Goal: Information Seeking & Learning: Learn about a topic

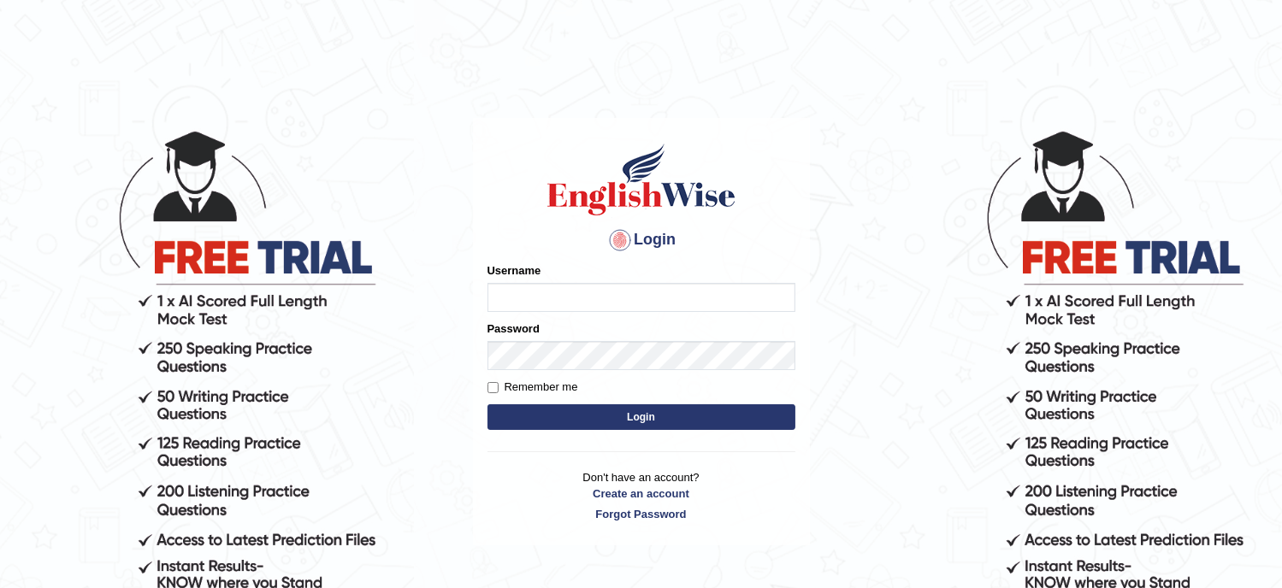
type input "Tanziral"
click at [614, 428] on button "Login" at bounding box center [641, 417] width 308 height 26
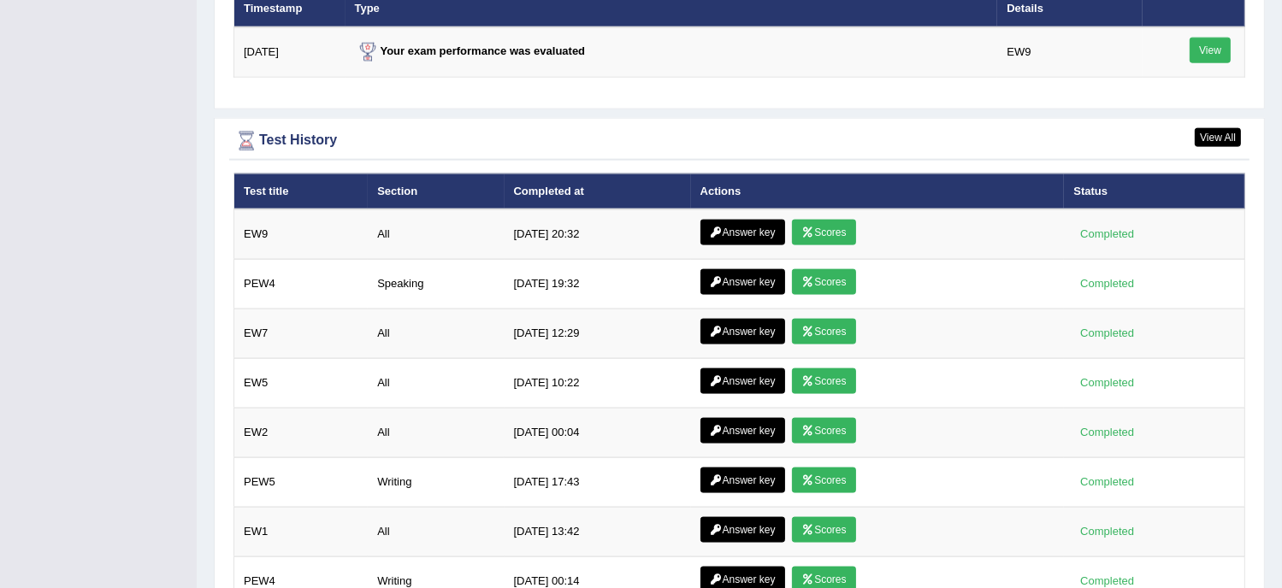
scroll to position [2285, 0]
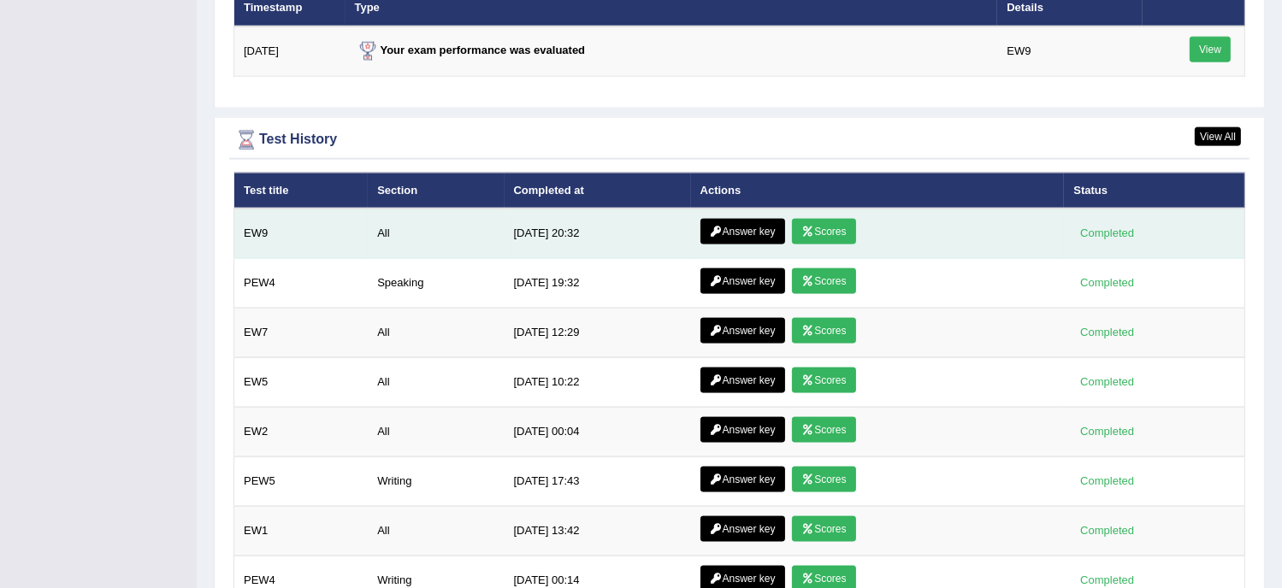
click at [748, 219] on link "Answer key" at bounding box center [742, 232] width 85 height 26
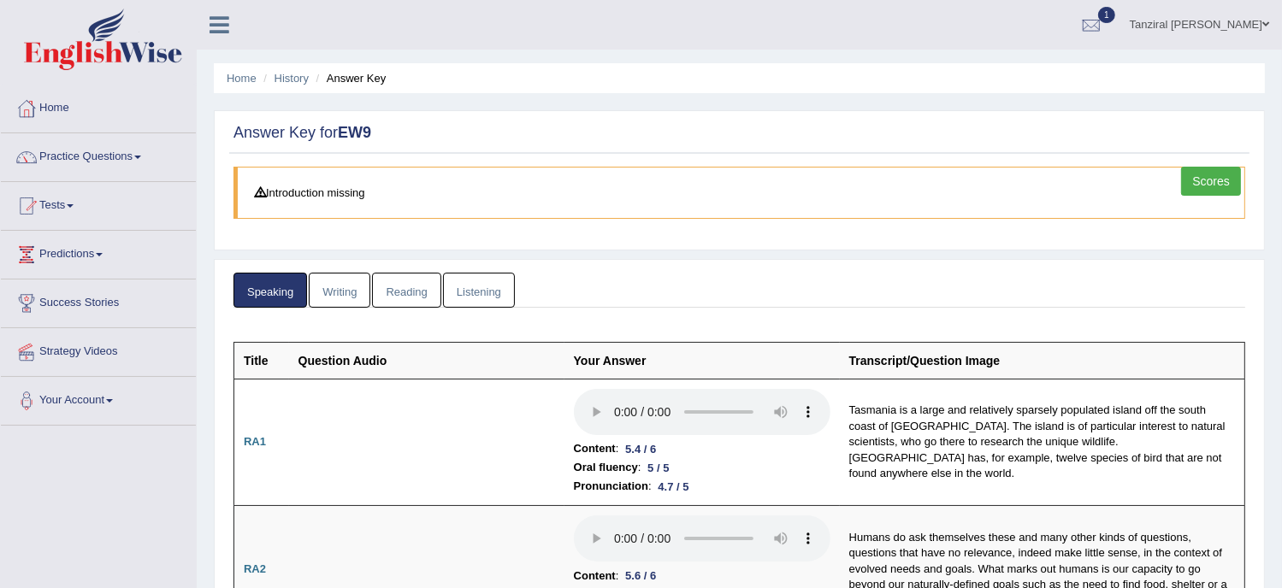
click at [355, 293] on link "Writing" at bounding box center [340, 290] width 62 height 35
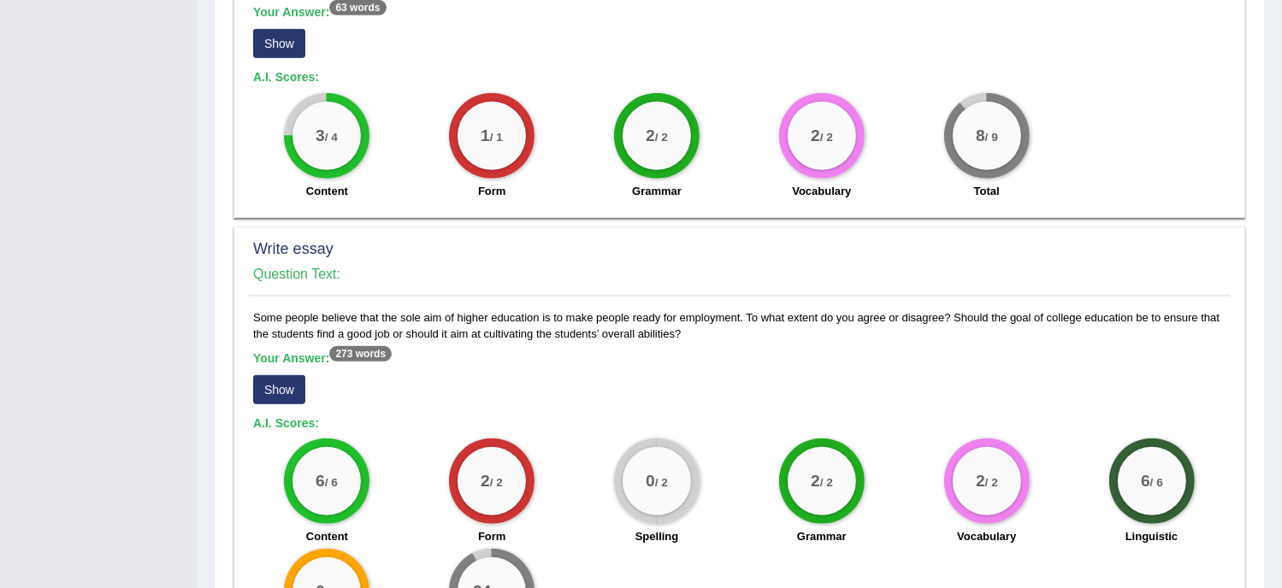
scroll to position [1245, 0]
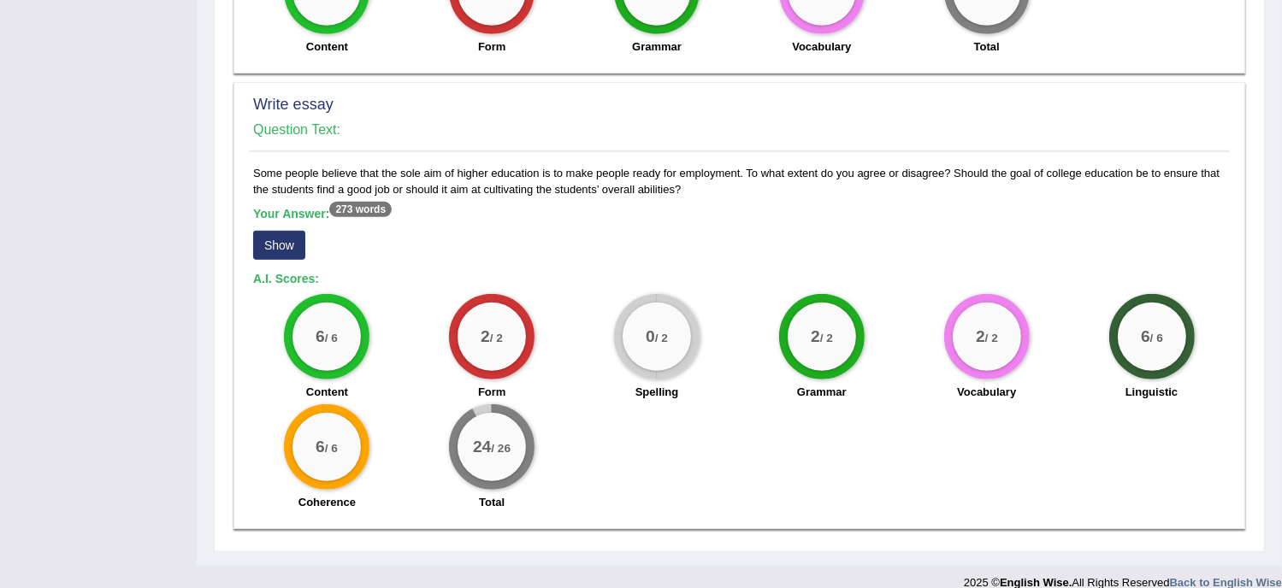
click at [274, 231] on button "Show" at bounding box center [279, 245] width 52 height 29
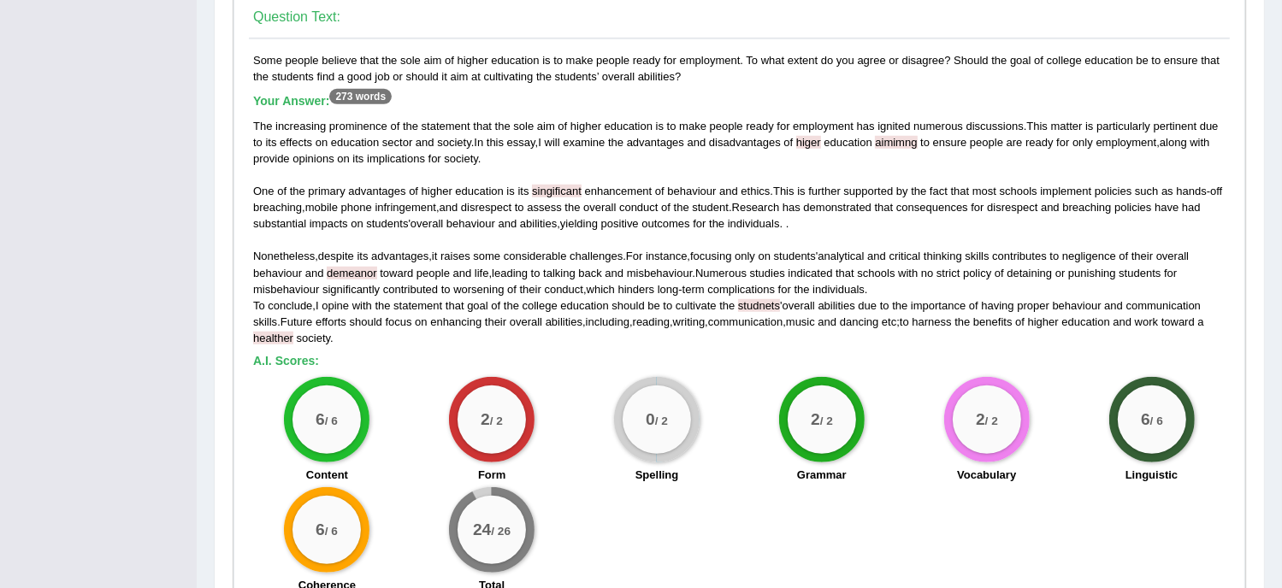
scroll to position [1347, 0]
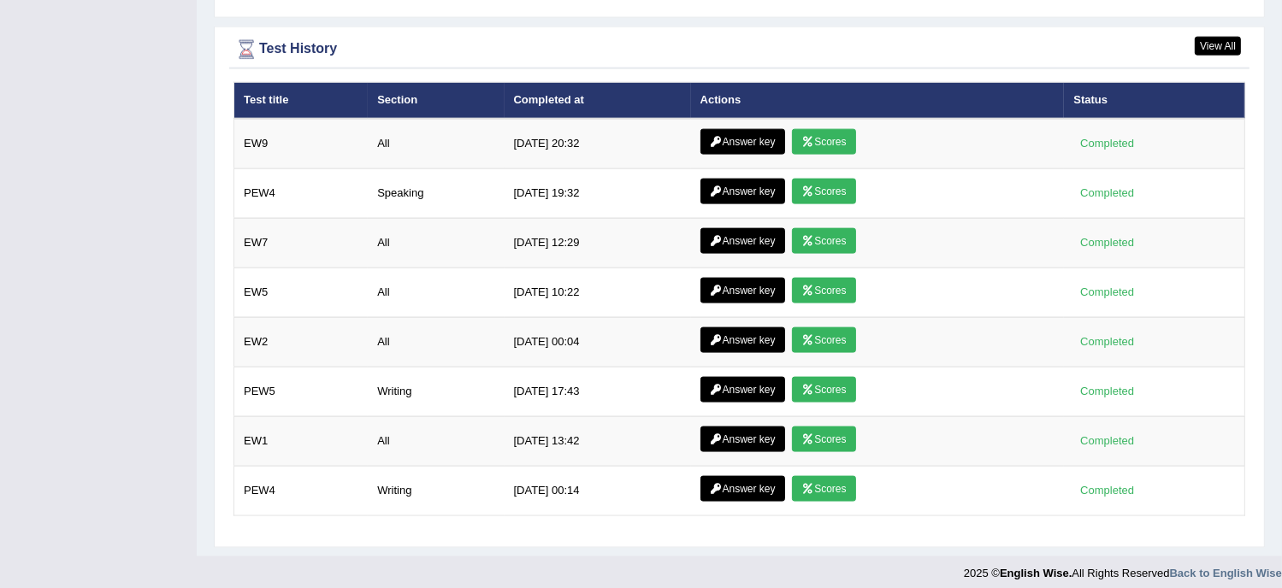
scroll to position [2214, 0]
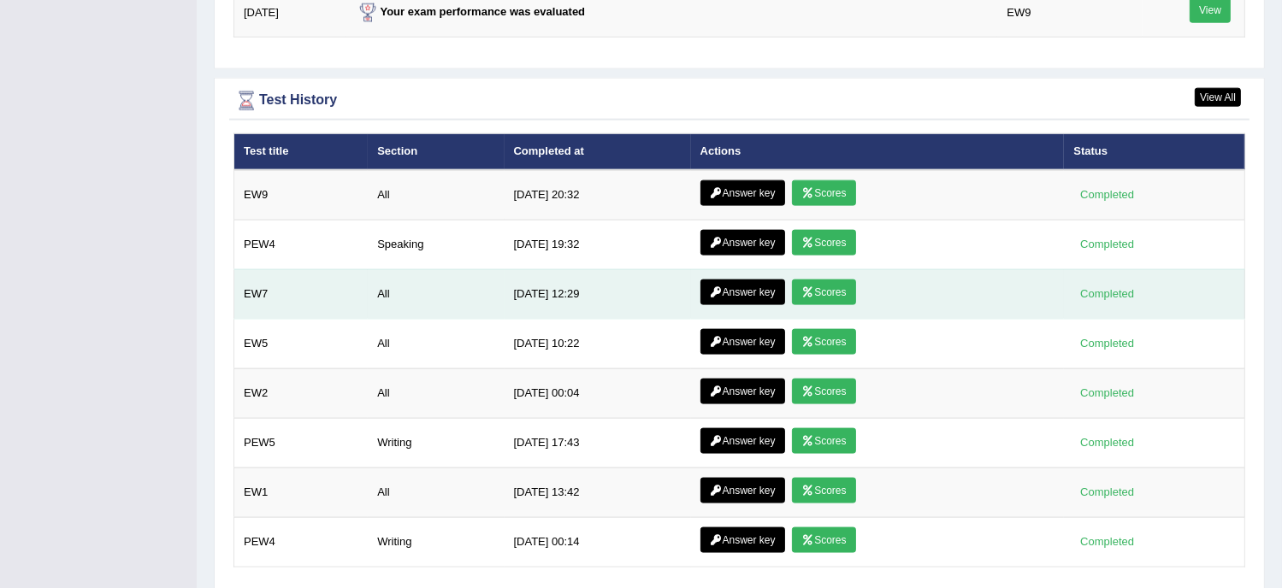
click at [724, 288] on link "Answer key" at bounding box center [742, 293] width 85 height 26
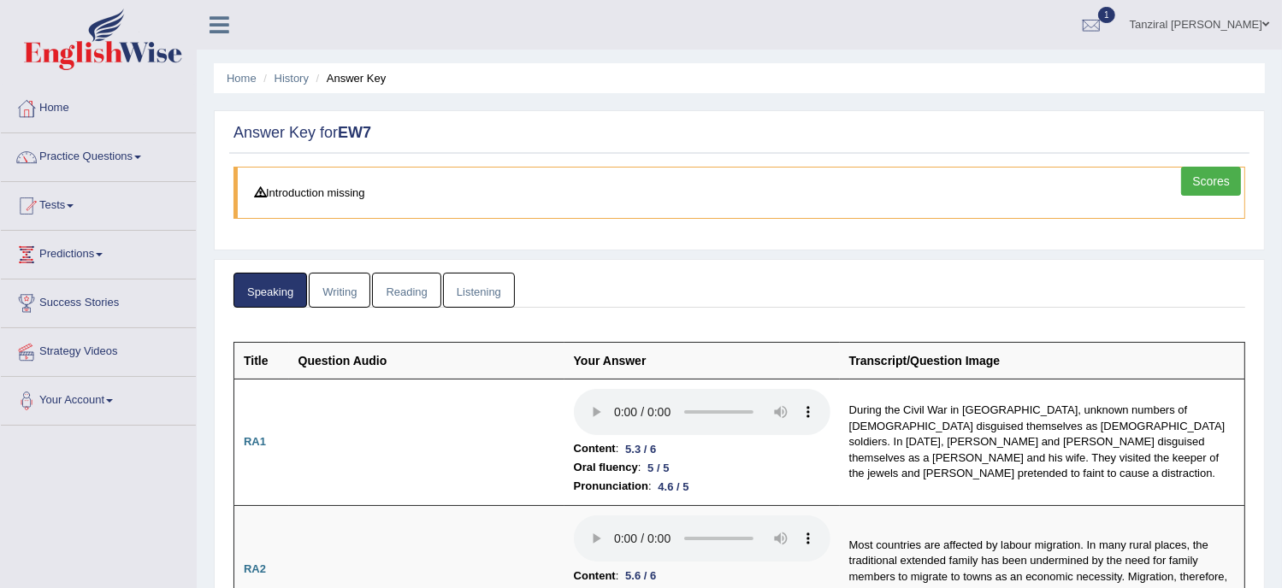
click at [349, 275] on link "Writing" at bounding box center [340, 290] width 62 height 35
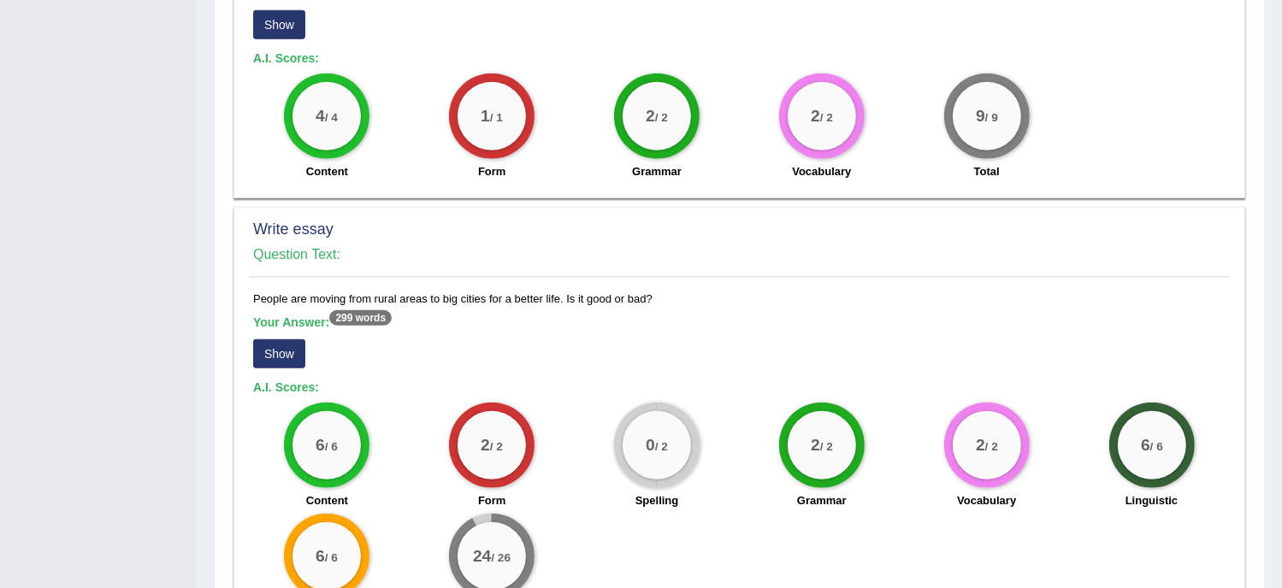
scroll to position [1331, 0]
click at [293, 340] on button "Show" at bounding box center [279, 354] width 52 height 29
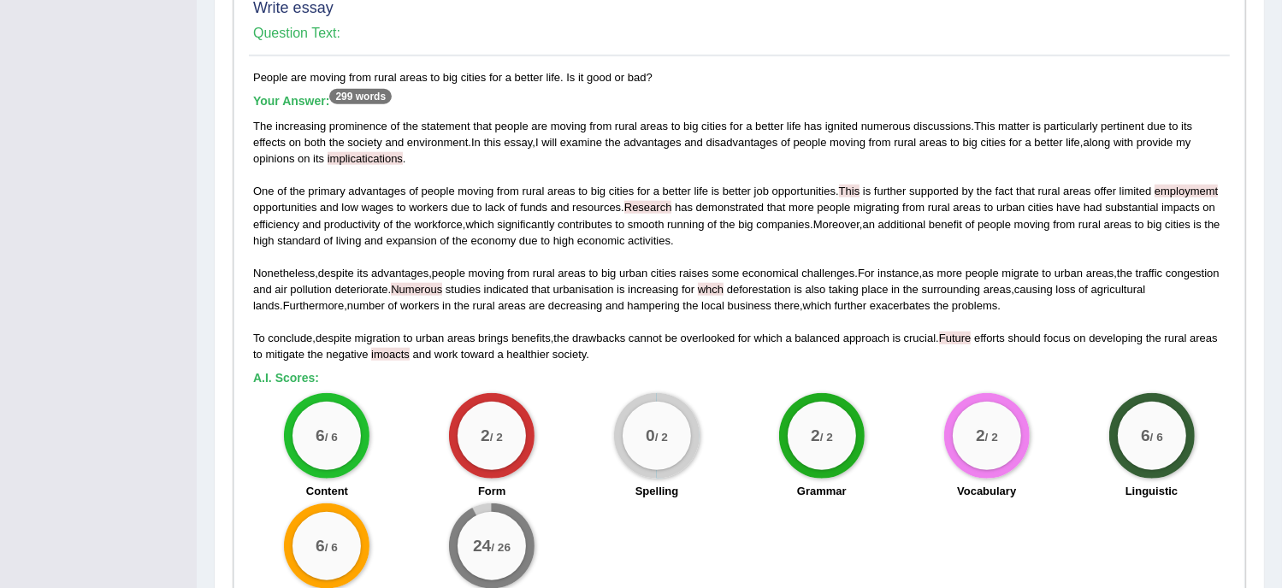
scroll to position [1551, 0]
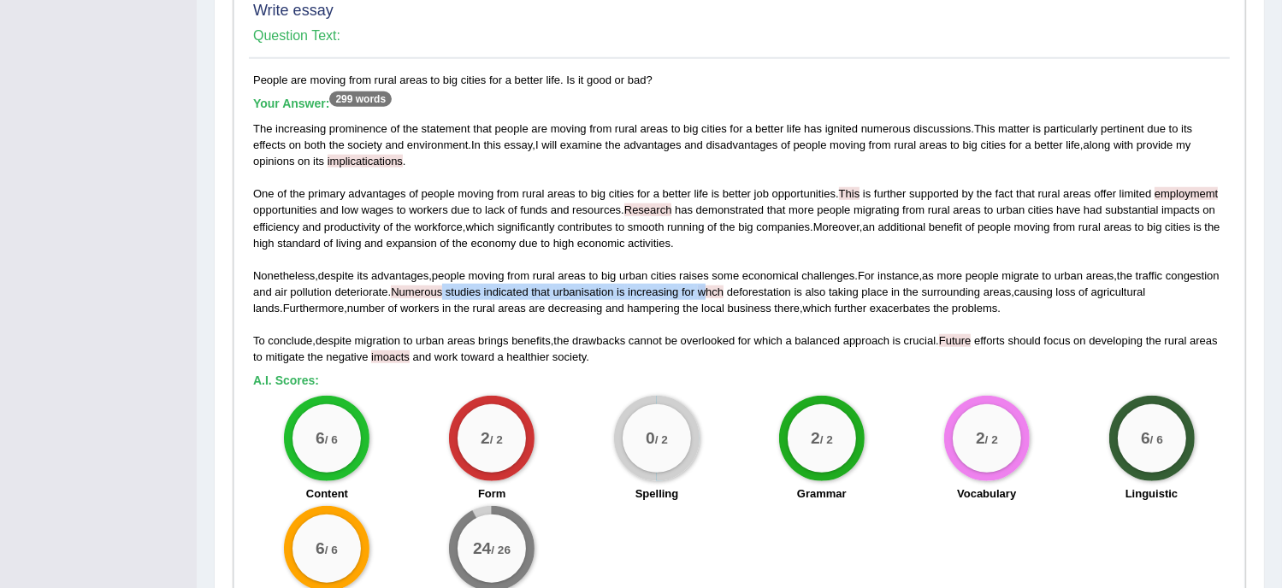
drag, startPoint x: 498, startPoint y: 271, endPoint x: 762, endPoint y: 269, distance: 264.2
click at [762, 269] on div "The increasing prominence of the statement that people are moving from rural ar…" at bounding box center [739, 243] width 972 height 245
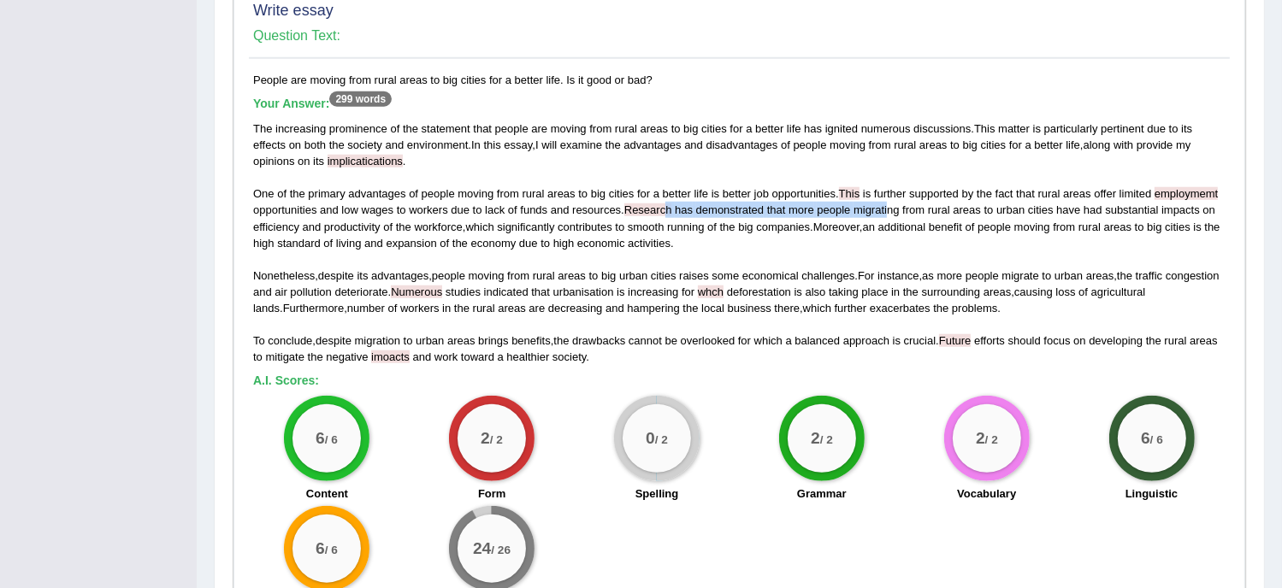
drag, startPoint x: 667, startPoint y: 186, endPoint x: 885, endPoint y: 189, distance: 218.1
click at [885, 189] on div "The increasing prominence of the statement that people are moving from rural ar…" at bounding box center [739, 243] width 972 height 245
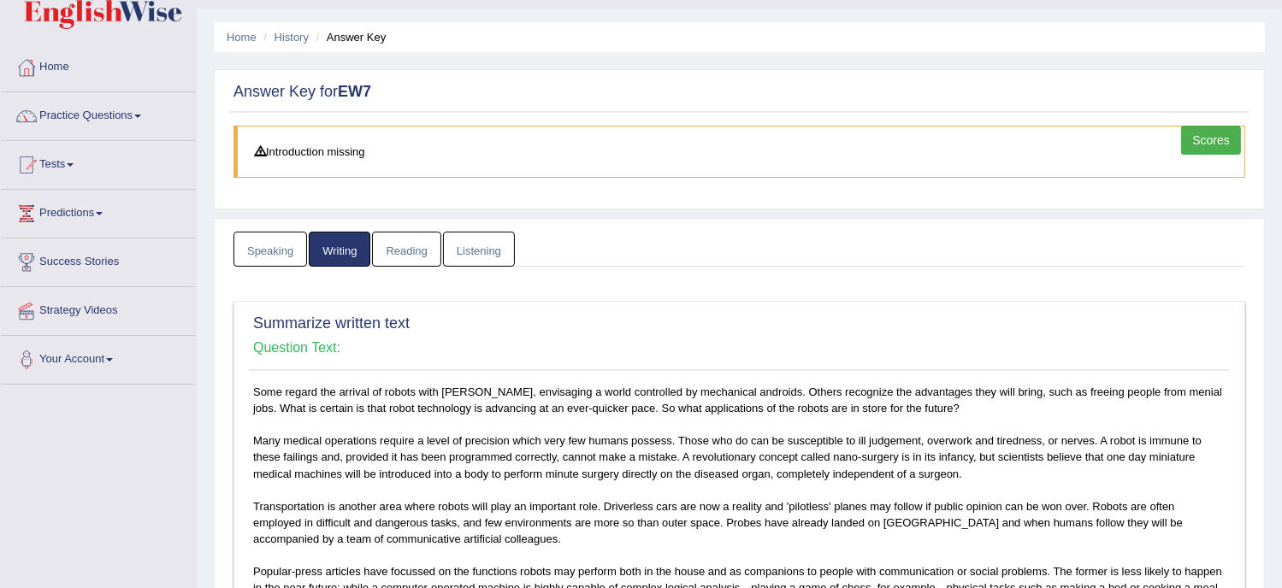
scroll to position [39, 0]
click at [404, 249] on link "Reading" at bounding box center [406, 250] width 68 height 35
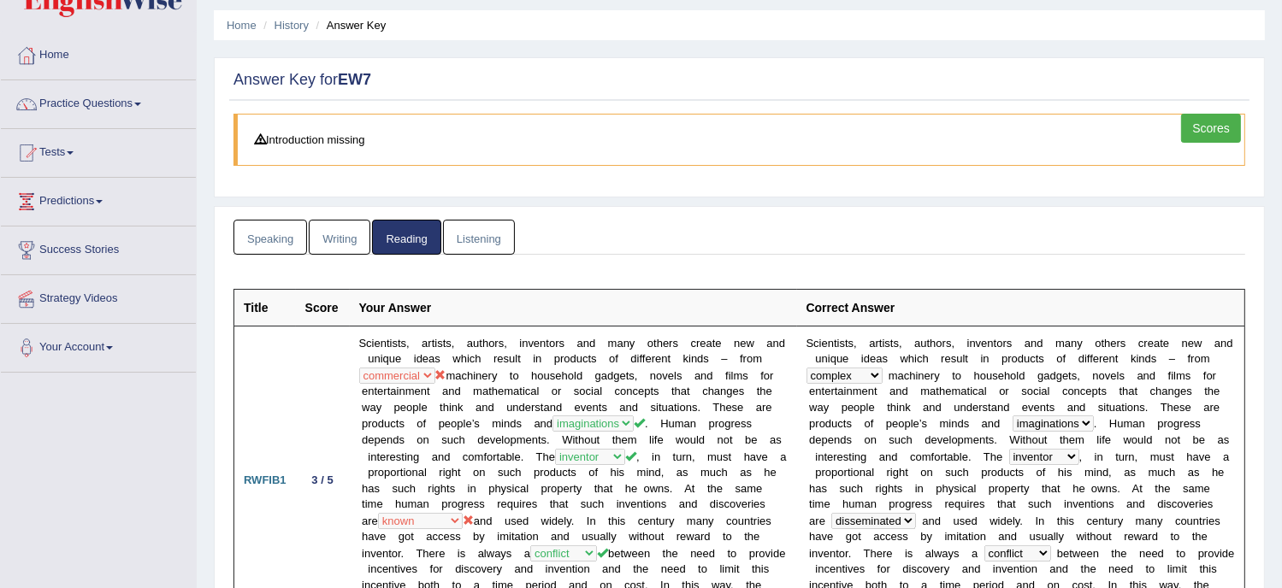
scroll to position [52, 0]
click at [493, 244] on link "Listening" at bounding box center [479, 238] width 72 height 35
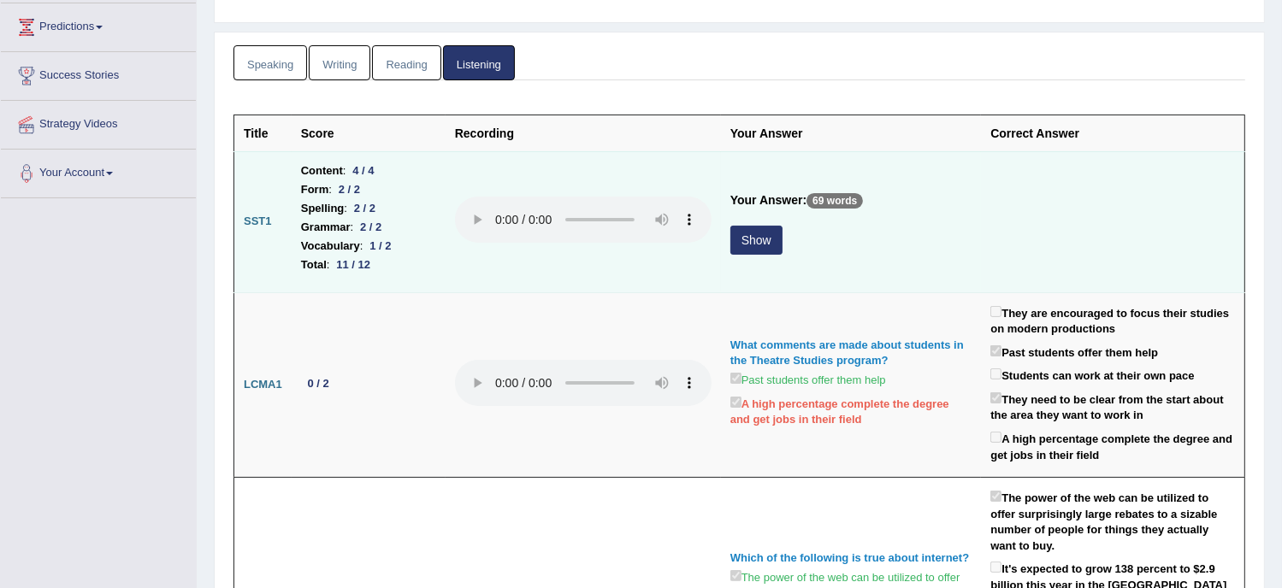
scroll to position [228, 0]
click at [757, 239] on button "Show" at bounding box center [756, 239] width 52 height 29
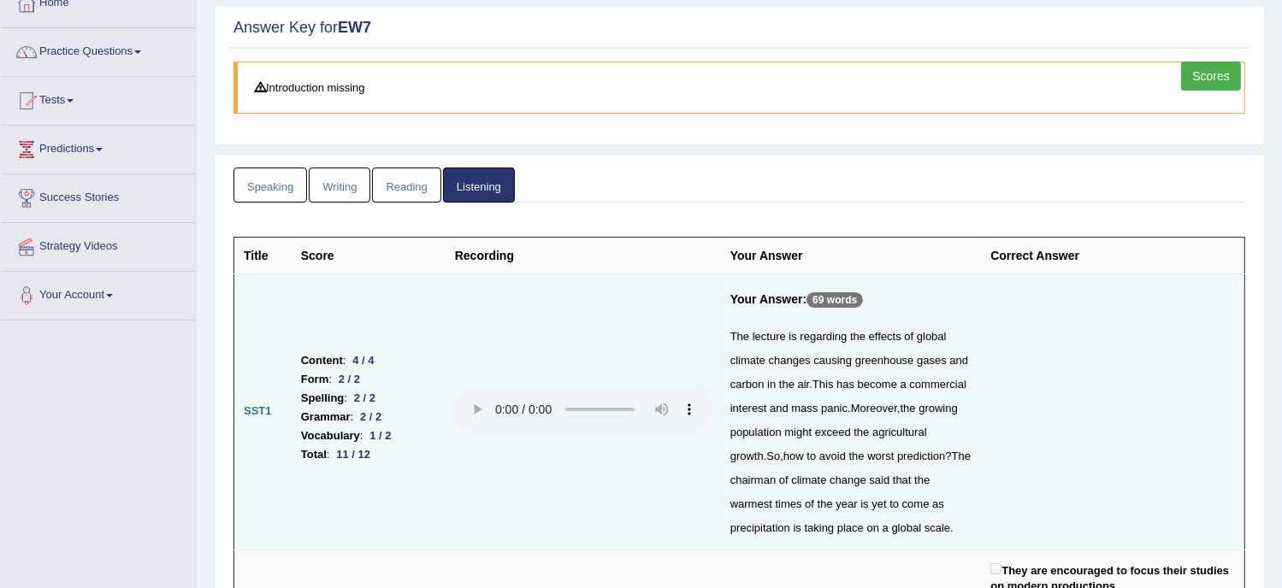
scroll to position [108, 0]
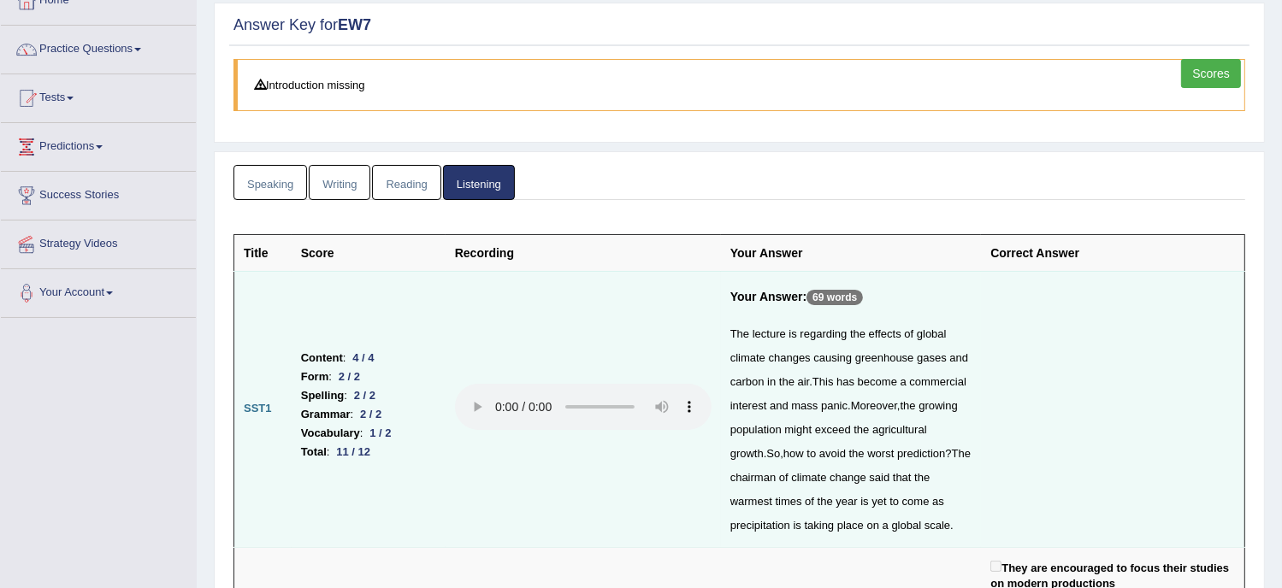
click at [976, 437] on td "Your Answer: 69 words The lecture is regarding the effects of global climate ch…" at bounding box center [851, 409] width 261 height 276
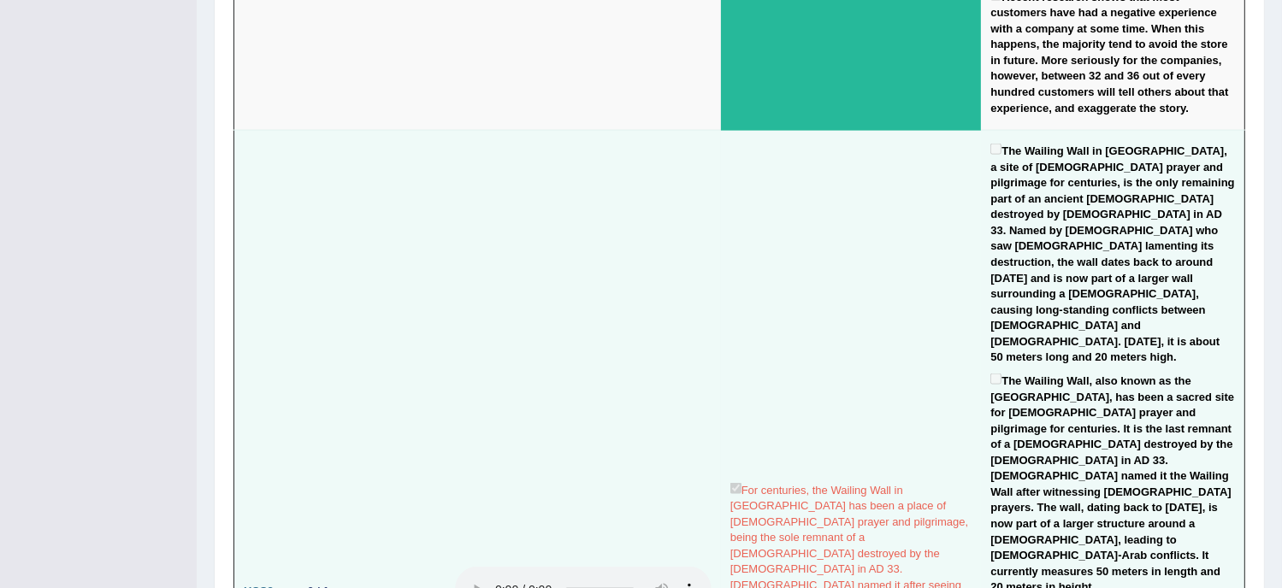
scroll to position [2651, 0]
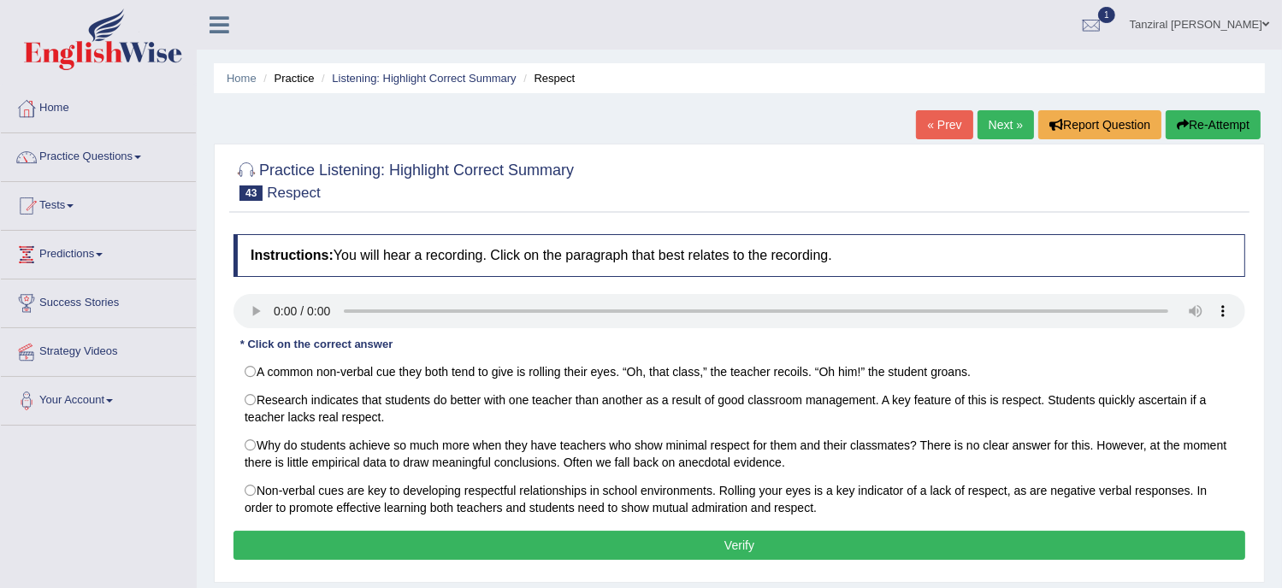
click at [985, 133] on link "Next »" at bounding box center [1005, 124] width 56 height 29
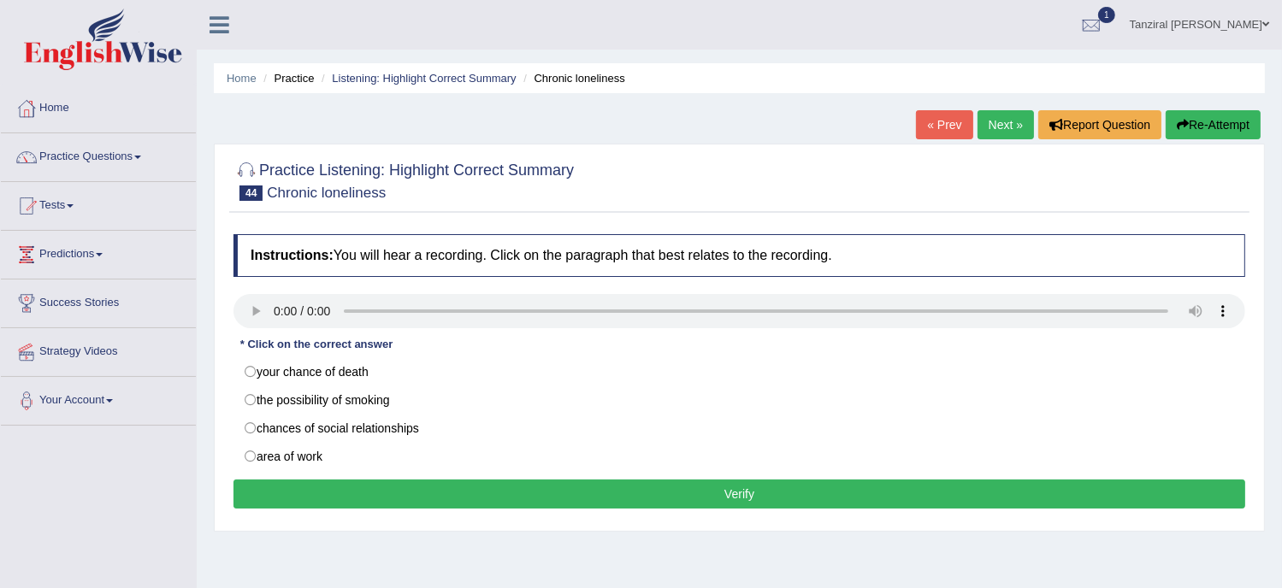
click at [997, 123] on link "Next »" at bounding box center [1005, 124] width 56 height 29
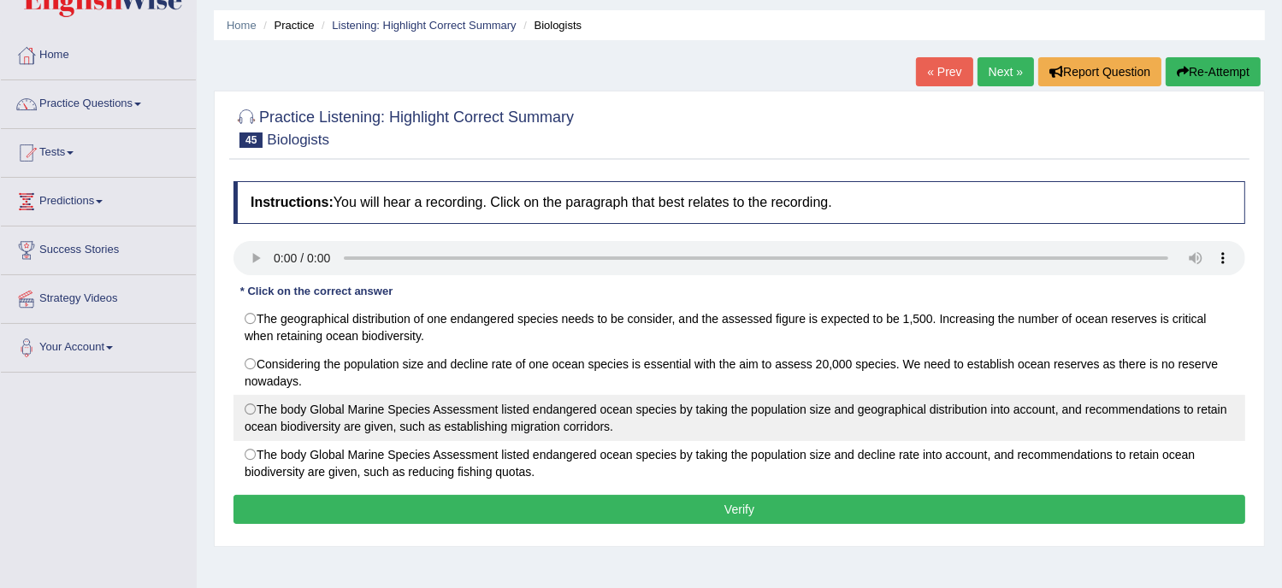
scroll to position [68, 0]
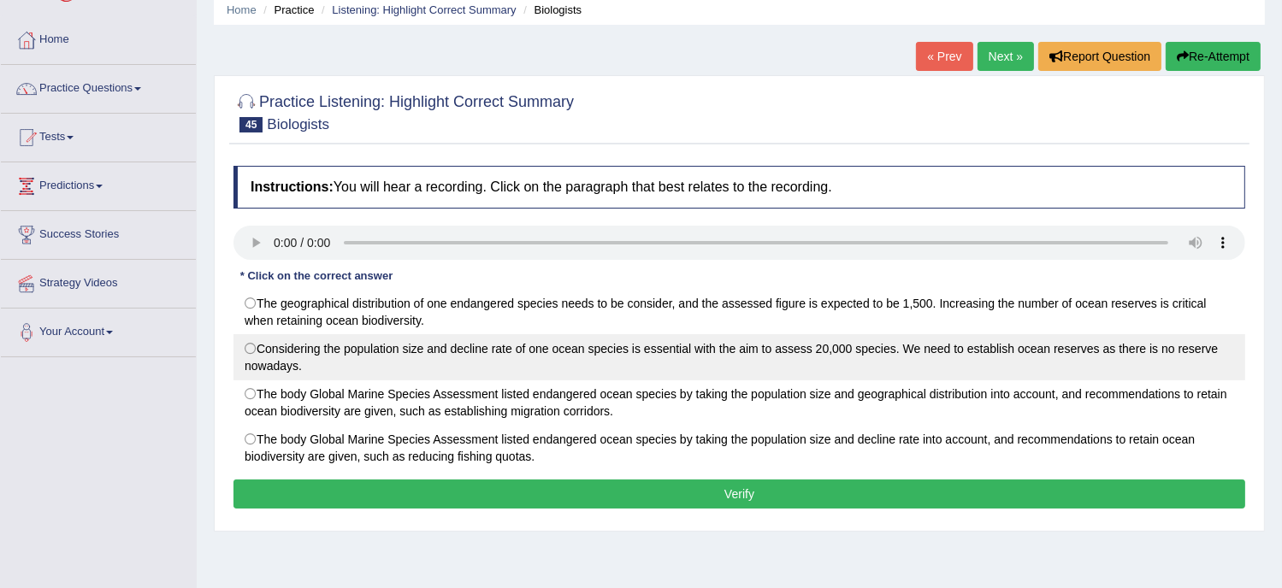
click at [250, 350] on label "Considering the population size and decline rate of one ocean species is essent…" at bounding box center [739, 357] width 1012 height 46
radio input "true"
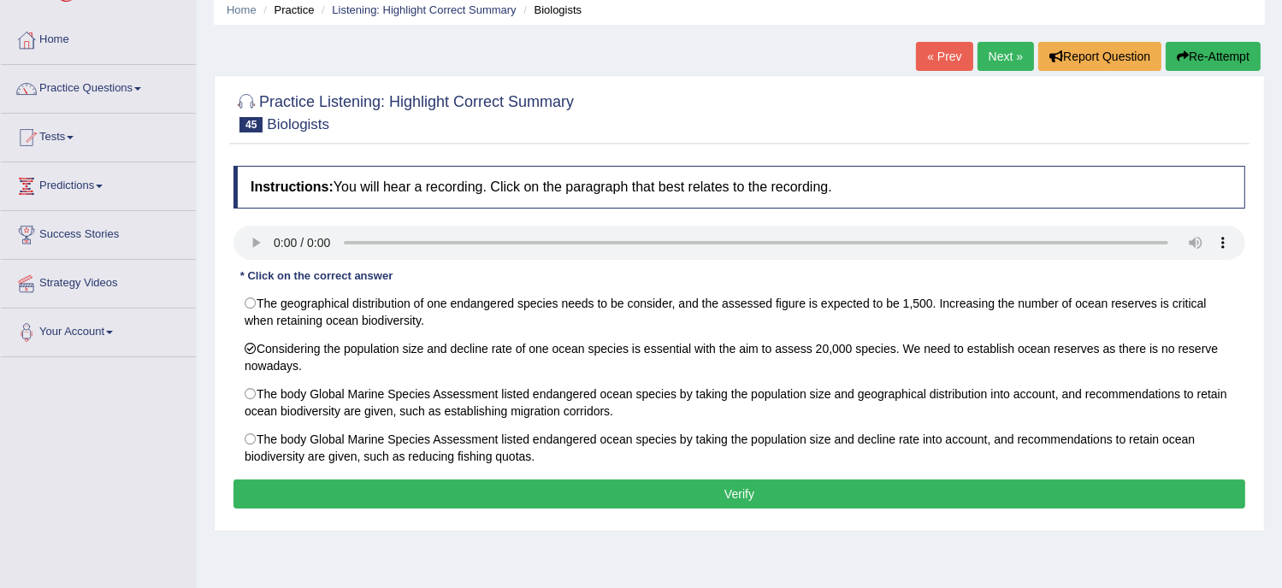
click at [627, 493] on button "Verify" at bounding box center [739, 494] width 1012 height 29
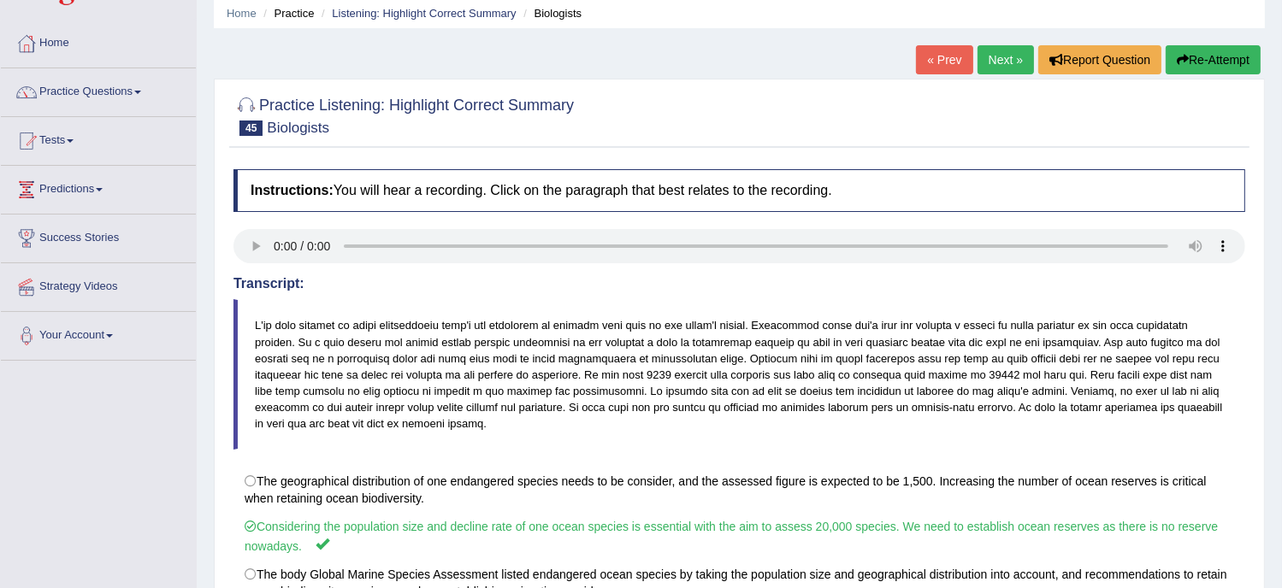
scroll to position [58, 0]
